Goal: Navigation & Orientation: Understand site structure

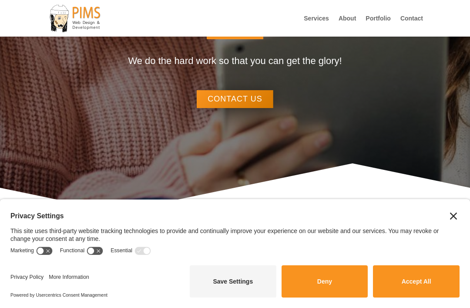
click at [452, 222] on button "Close" at bounding box center [453, 216] width 12 height 12
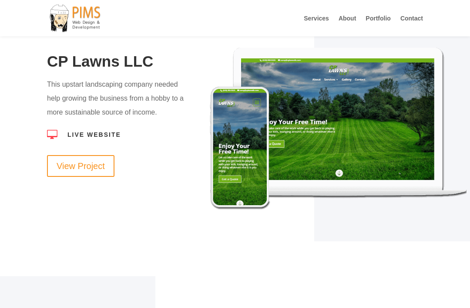
scroll to position [1592, 0]
click at [385, 16] on link "Portfolio" at bounding box center [378, 25] width 25 height 21
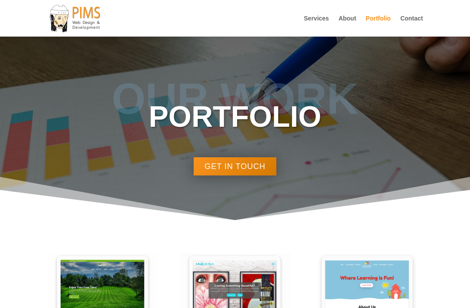
click at [347, 8] on div at bounding box center [235, 18] width 376 height 37
click at [351, 13] on div at bounding box center [235, 18] width 376 height 37
click at [348, 23] on link "About" at bounding box center [347, 25] width 17 height 21
click at [328, 17] on link "Services" at bounding box center [316, 25] width 25 height 21
click at [350, 17] on link "About" at bounding box center [347, 25] width 17 height 21
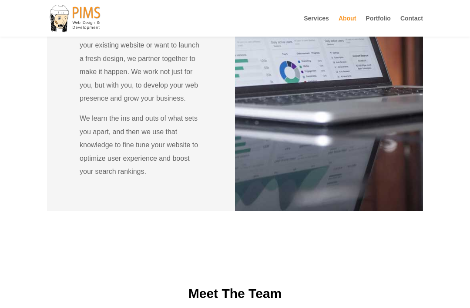
scroll to position [938, 0]
